Goal: Task Accomplishment & Management: Manage account settings

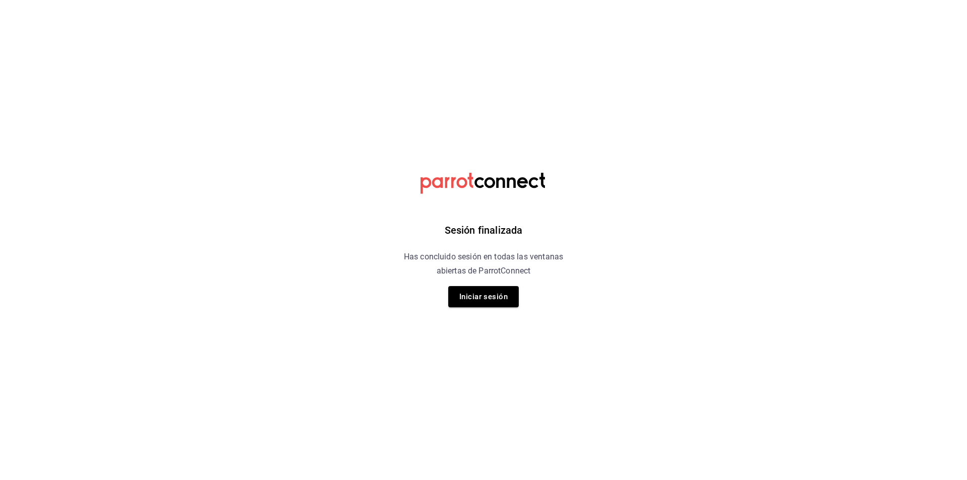
click at [500, 298] on button "Iniciar sesión" at bounding box center [483, 296] width 70 height 21
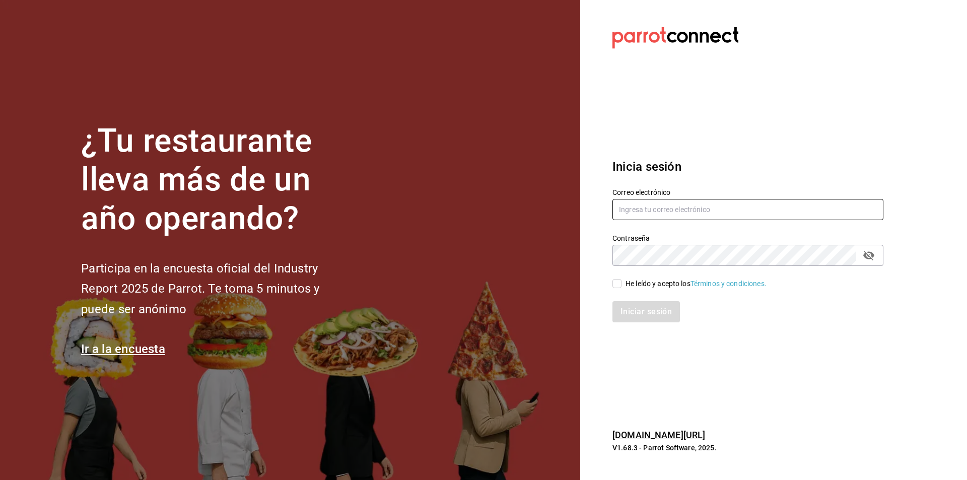
type input "[EMAIL_ADDRESS][DOMAIN_NAME]"
click at [617, 280] on input "He leído y acepto los Términos y condiciones." at bounding box center [616, 283] width 9 height 9
checkbox input "true"
click at [647, 314] on button "Iniciar sesión" at bounding box center [646, 311] width 68 height 21
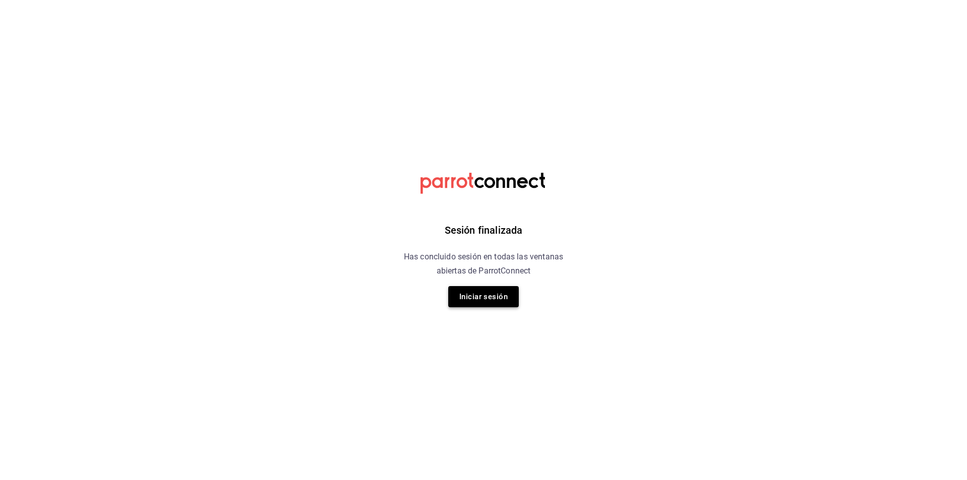
click at [501, 289] on button "Iniciar sesión" at bounding box center [483, 296] width 70 height 21
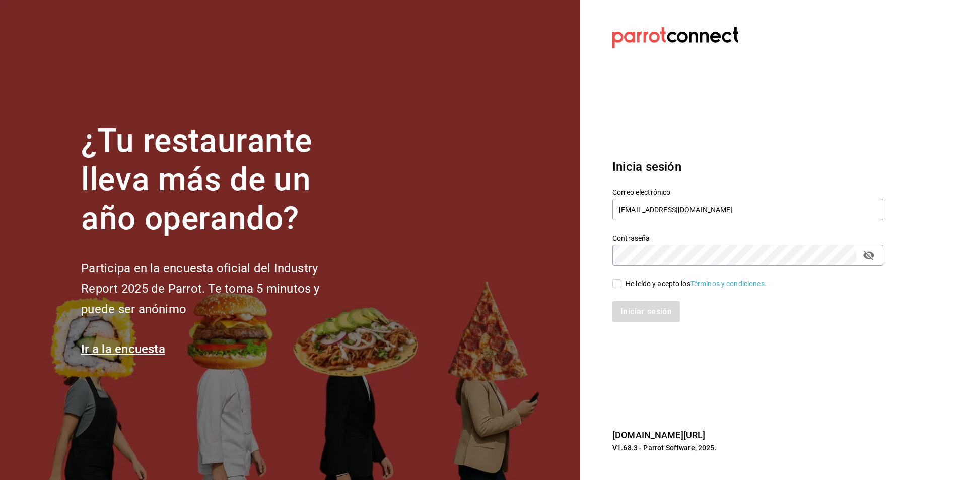
click at [616, 283] on input "He leído y acepto los Términos y condiciones." at bounding box center [616, 283] width 9 height 9
checkbox input "true"
click at [637, 311] on button "Iniciar sesión" at bounding box center [646, 311] width 68 height 21
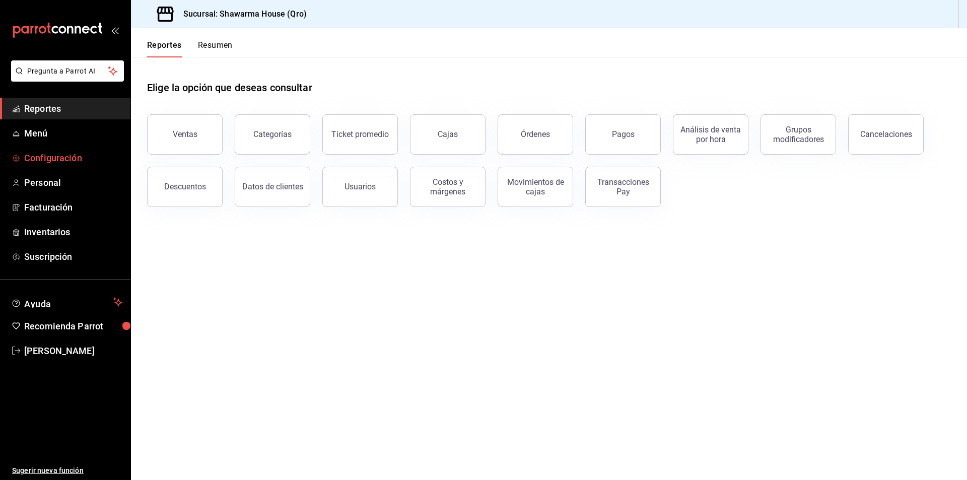
click at [50, 156] on span "Configuración" at bounding box center [73, 158] width 98 height 14
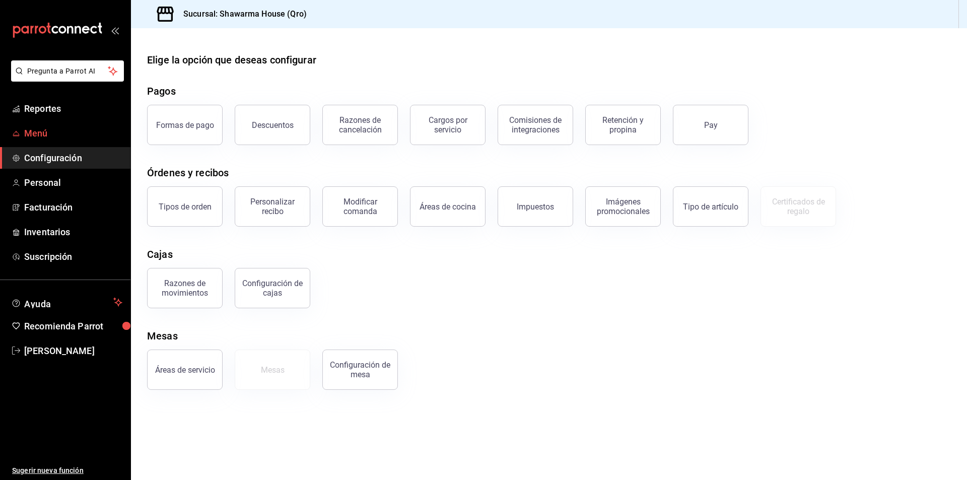
click at [54, 136] on span "Menú" at bounding box center [73, 133] width 98 height 14
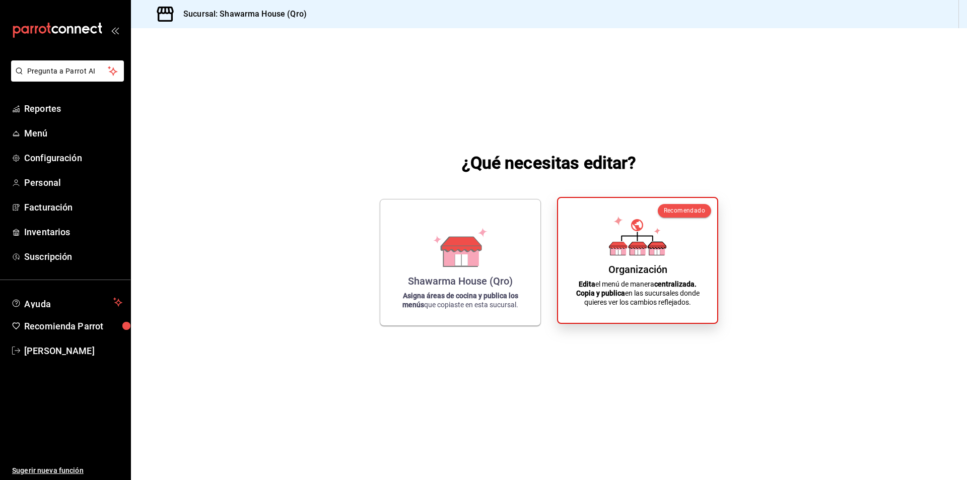
click at [622, 275] on div "Organización Edita el menú de manera centralizada. Copia y publica en las sucur…" at bounding box center [637, 260] width 135 height 109
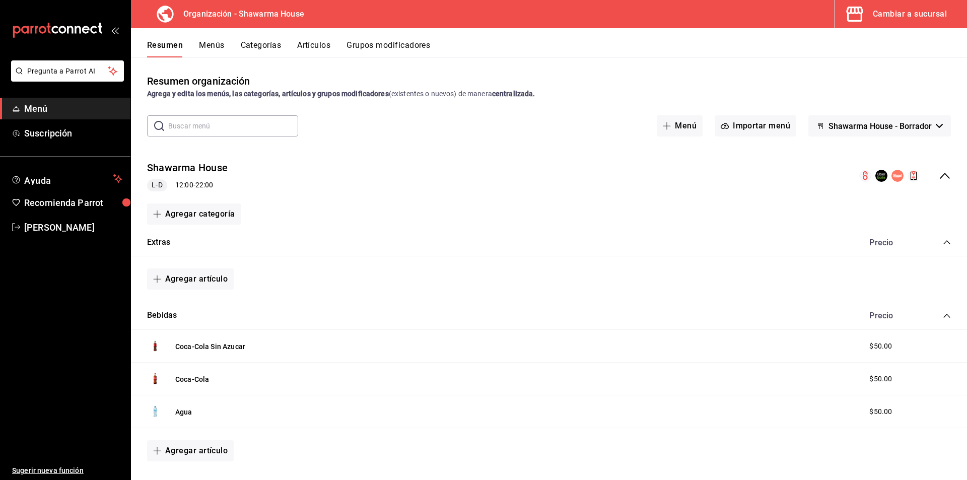
click at [897, 17] on div "Cambiar a sucursal" at bounding box center [910, 14] width 74 height 14
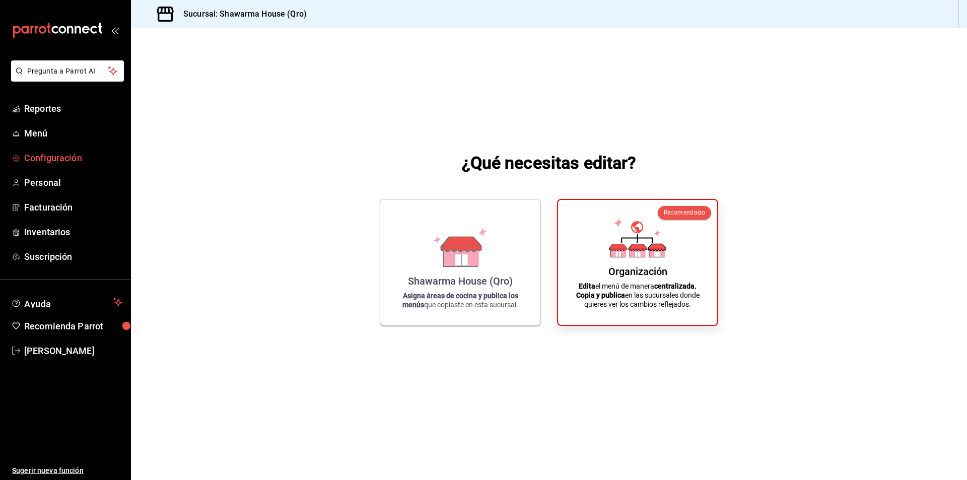
click at [40, 157] on span "Configuración" at bounding box center [73, 158] width 98 height 14
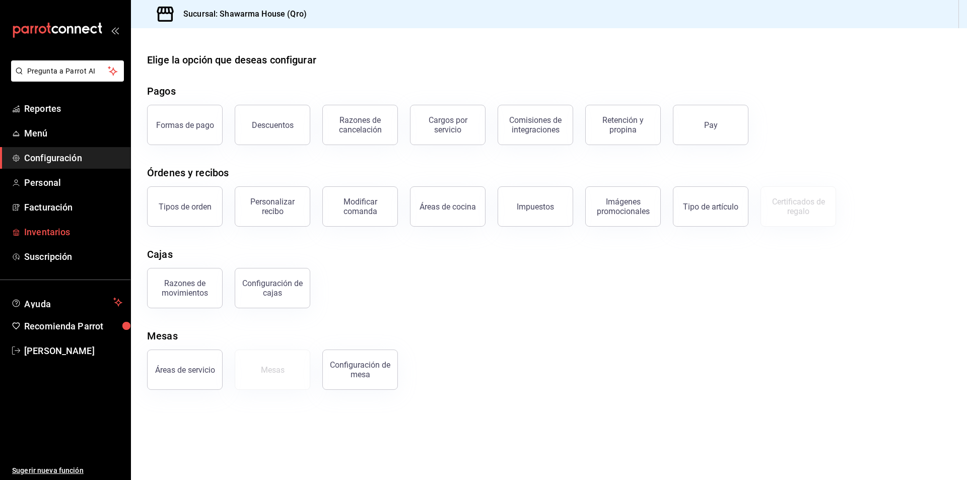
click at [35, 226] on span "Inventarios" at bounding box center [73, 232] width 98 height 14
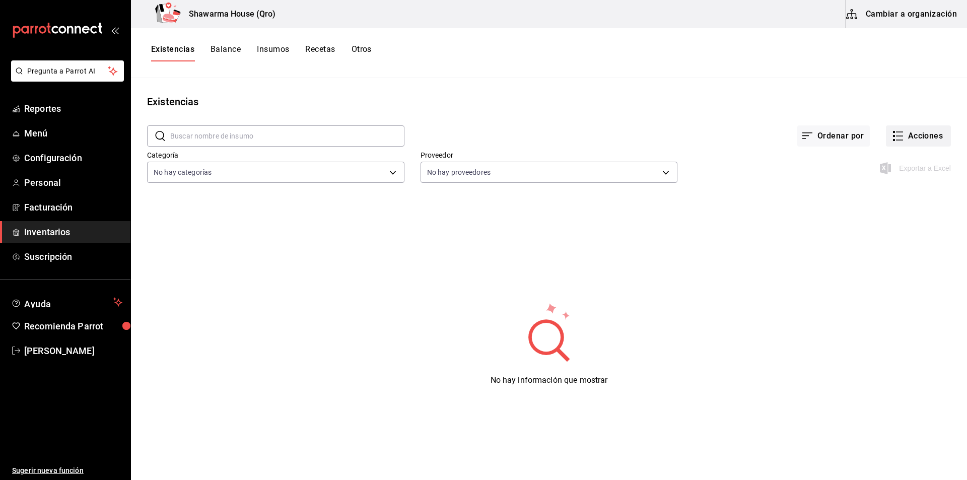
click at [929, 143] on button "Acciones" at bounding box center [918, 135] width 65 height 21
click at [655, 253] on div at bounding box center [483, 240] width 967 height 480
click at [332, 46] on button "Recetas" at bounding box center [320, 52] width 30 height 17
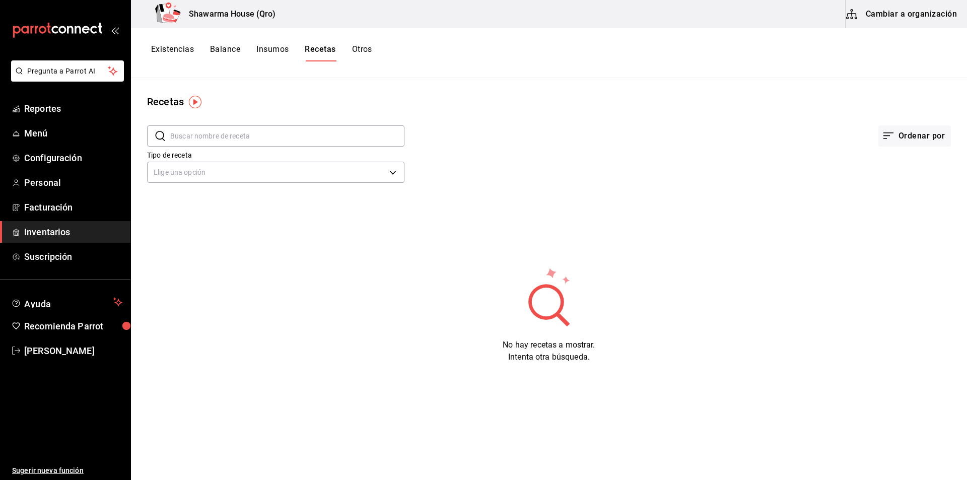
click at [271, 49] on button "Insumos" at bounding box center [272, 52] width 32 height 17
